Goal: Navigation & Orientation: Find specific page/section

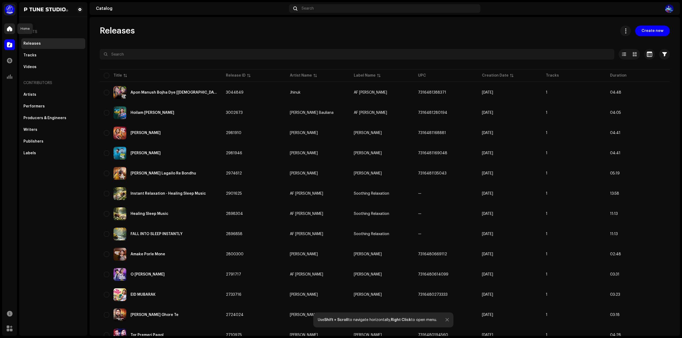
click at [10, 28] on span at bounding box center [9, 29] width 5 height 4
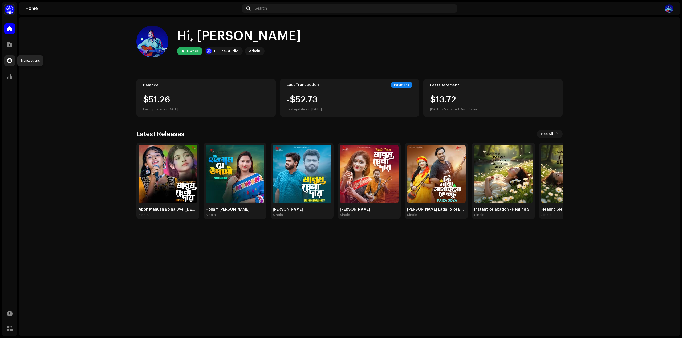
click at [9, 60] on span at bounding box center [9, 61] width 5 height 4
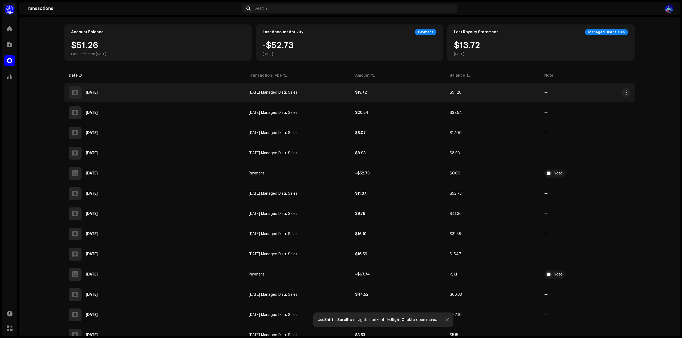
scroll to position [4, 0]
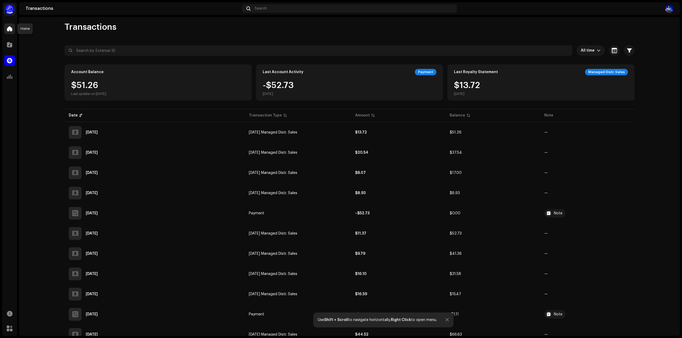
click at [11, 31] on span at bounding box center [9, 29] width 5 height 4
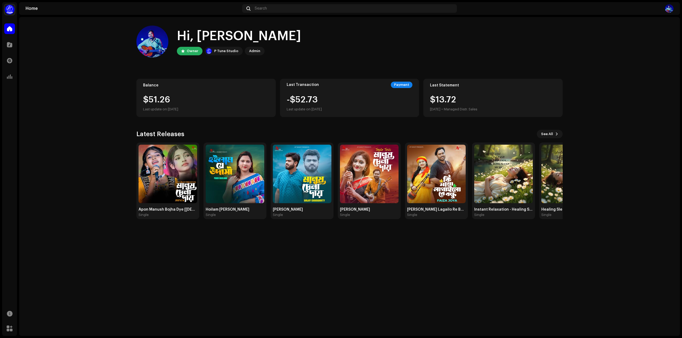
click at [638, 80] on home-home "Hi, Md Abdullah Owner P Tune Studio Admin Balance $51.26 Last update on Oct 9, …" at bounding box center [349, 122] width 660 height 211
click at [89, 64] on home-home "Hi, Md Abdullah Owner P Tune Studio Admin Balance $51.26 Last update on Oct 9, …" at bounding box center [349, 122] width 660 height 211
